Goal: Find specific page/section: Find specific page/section

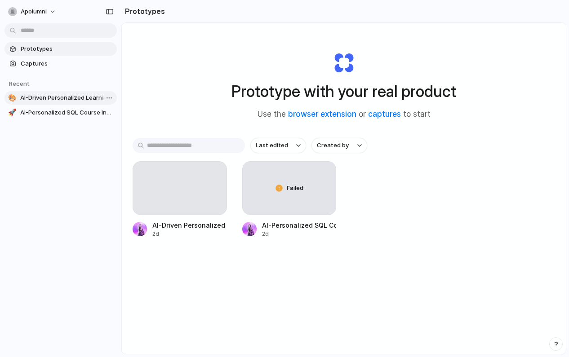
click at [43, 95] on span "AI-Driven Personalized Learning Interface" at bounding box center [66, 97] width 93 height 9
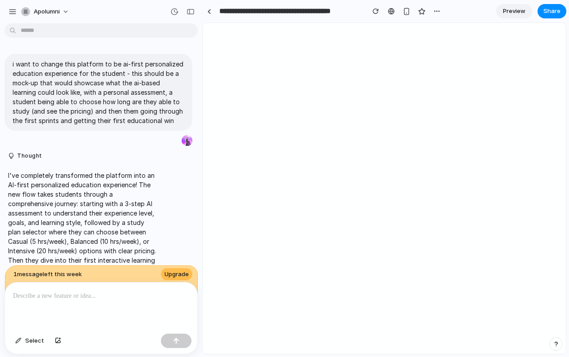
scroll to position [1956, 0]
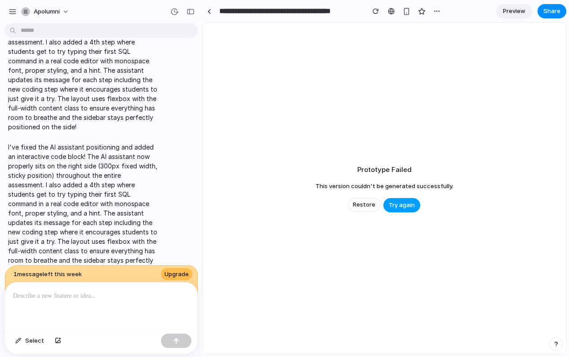
click at [400, 205] on span "Try again" at bounding box center [402, 205] width 26 height 9
click at [367, 208] on span "Restore" at bounding box center [364, 204] width 22 height 9
